Goal: Task Accomplishment & Management: Use online tool/utility

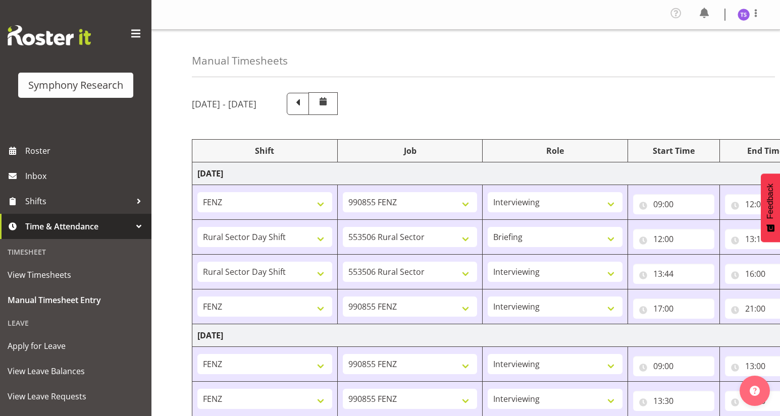
select select "32690"
select select "9636"
select select "47"
select select "81297"
select select "10587"
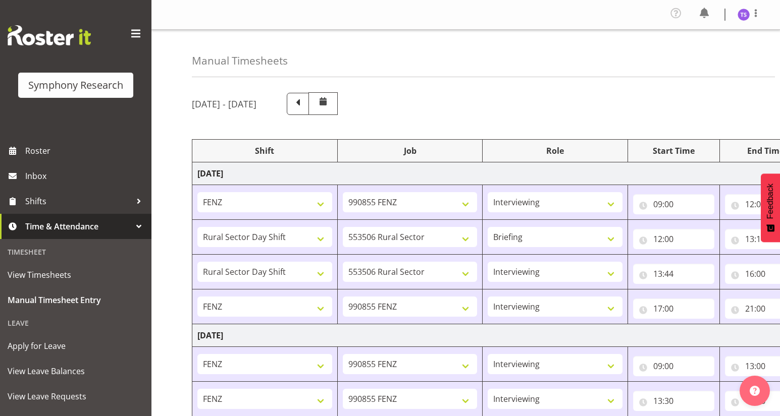
select select "81297"
select select "10587"
select select "47"
select select "32690"
select select "9636"
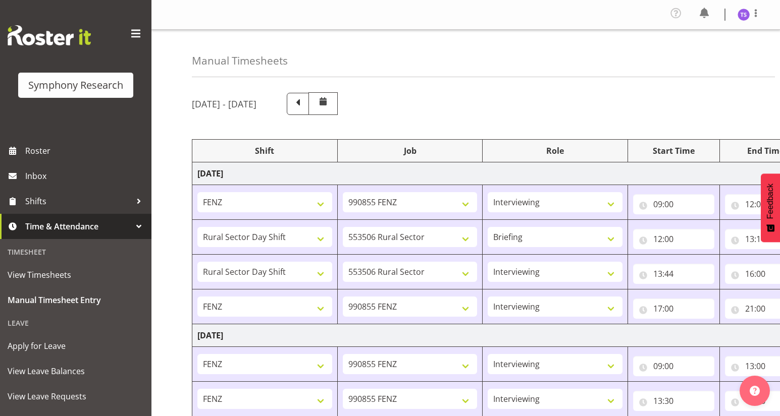
select select "47"
select select "32690"
select select "9636"
select select "47"
select select "32690"
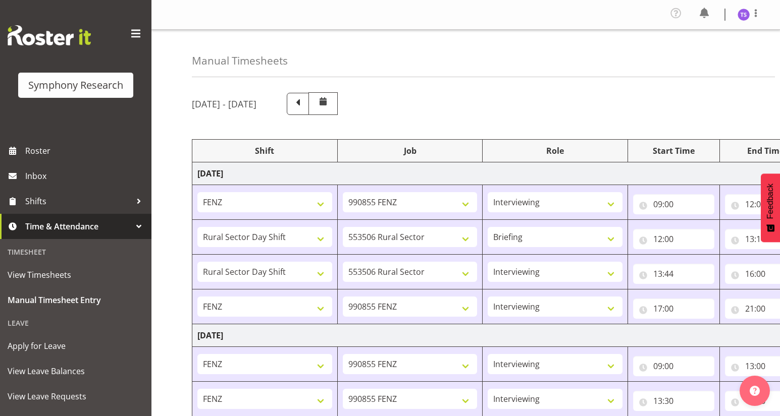
select select "9636"
select select "47"
select select "41604"
select select "10527"
select select "47"
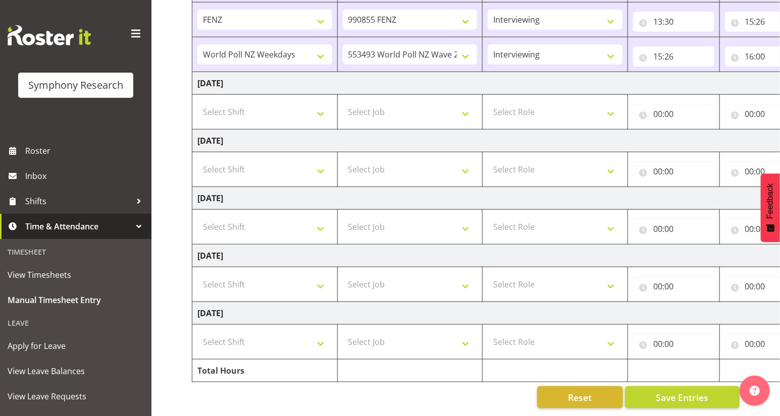
scroll to position [0, 118]
